Goal: Find specific page/section

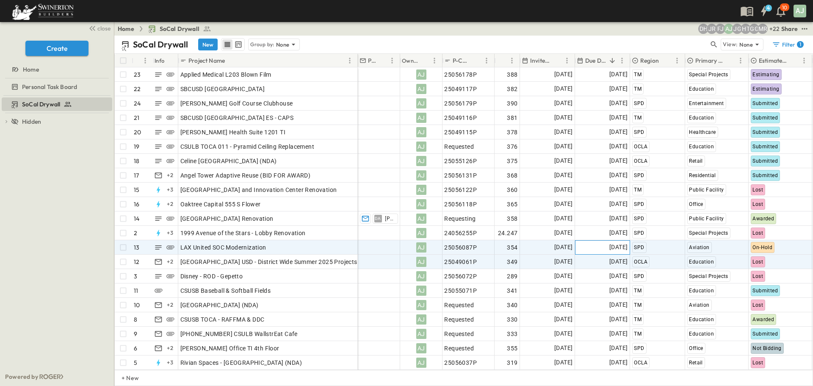
drag, startPoint x: 618, startPoint y: 241, endPoint x: 563, endPoint y: 257, distance: 56.5
click at [615, 243] on div "[DATE]" at bounding box center [602, 247] width 54 height 14
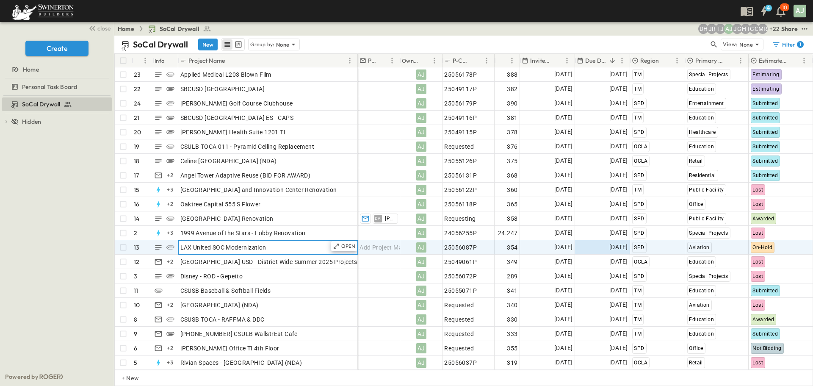
click at [257, 246] on span "LAX United SOC Modernization" at bounding box center [223, 247] width 86 height 8
